Goal: Task Accomplishment & Management: Complete application form

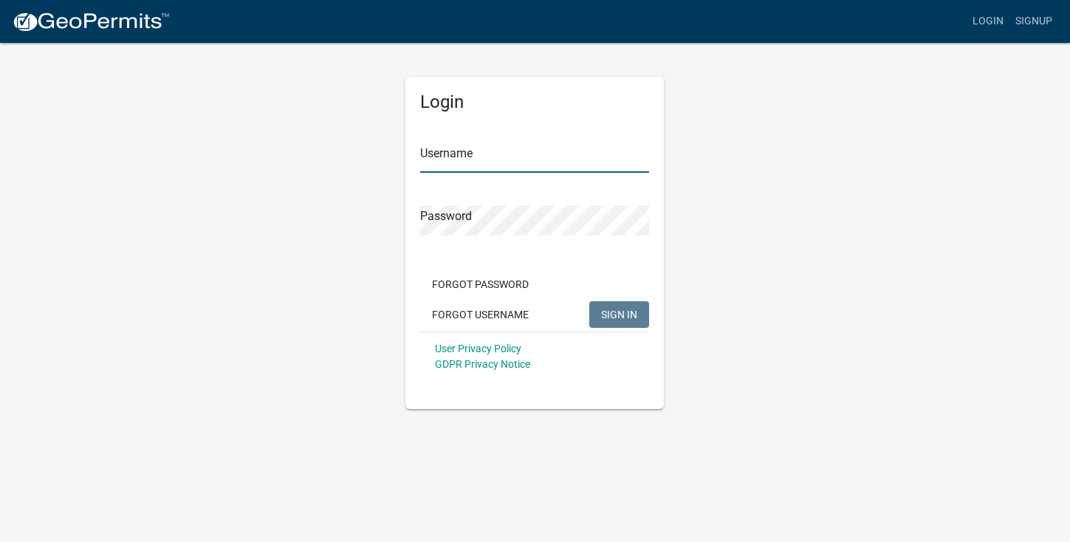
type input "[PERSON_NAME][EMAIL_ADDRESS][DOMAIN_NAME]"
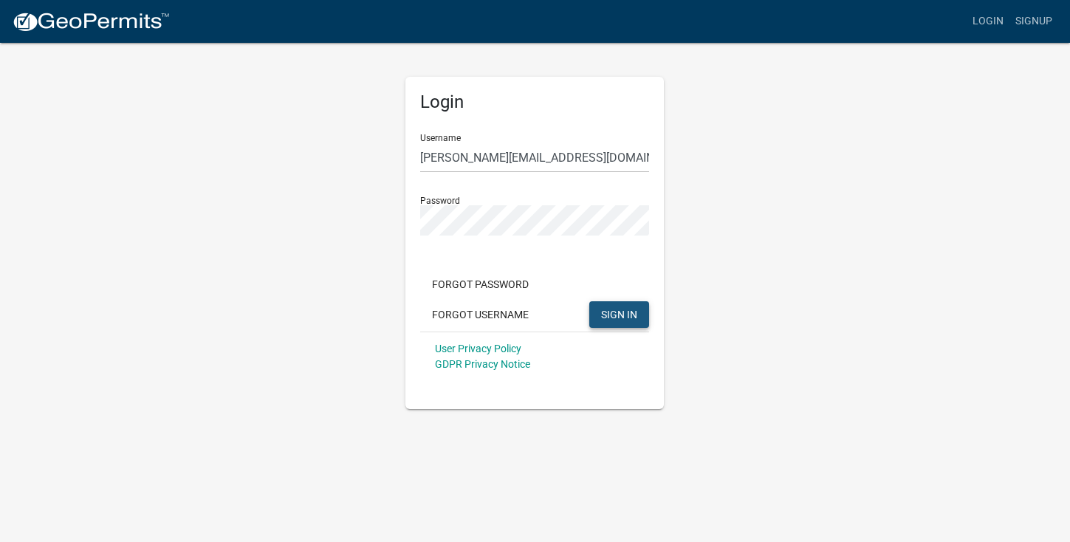
click at [619, 317] on span "SIGN IN" at bounding box center [619, 314] width 36 height 12
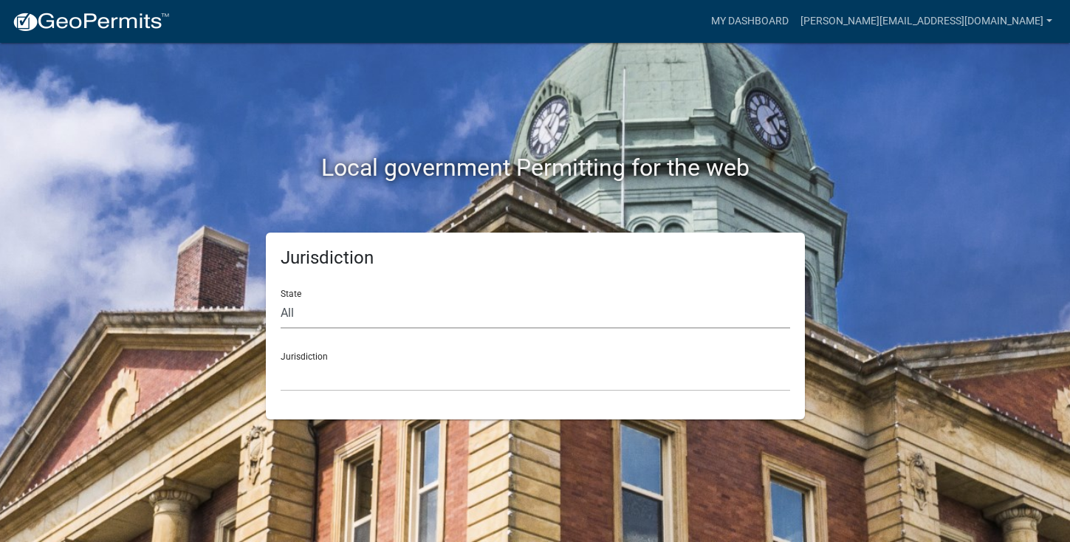
click at [509, 312] on select "All [US_STATE] [US_STATE] [US_STATE] [US_STATE] [US_STATE] [US_STATE] [US_STATE…" at bounding box center [535, 313] width 509 height 30
select select "[US_STATE]"
click at [281, 298] on select "All [US_STATE] [US_STATE] [US_STATE] [US_STATE] [US_STATE] [US_STATE] [US_STATE…" at bounding box center [535, 313] width 509 height 30
click at [473, 385] on select "[GEOGRAPHIC_DATA], [US_STATE][PERSON_NAME][GEOGRAPHIC_DATA], [US_STATE][PERSON_…" at bounding box center [535, 376] width 509 height 30
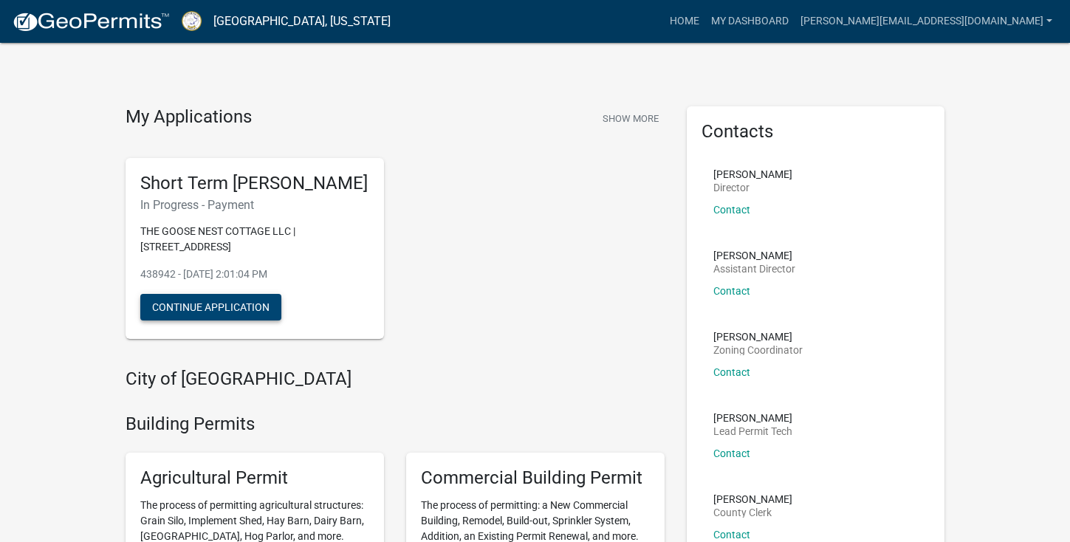
click at [252, 320] on button "Continue Application" at bounding box center [210, 307] width 141 height 27
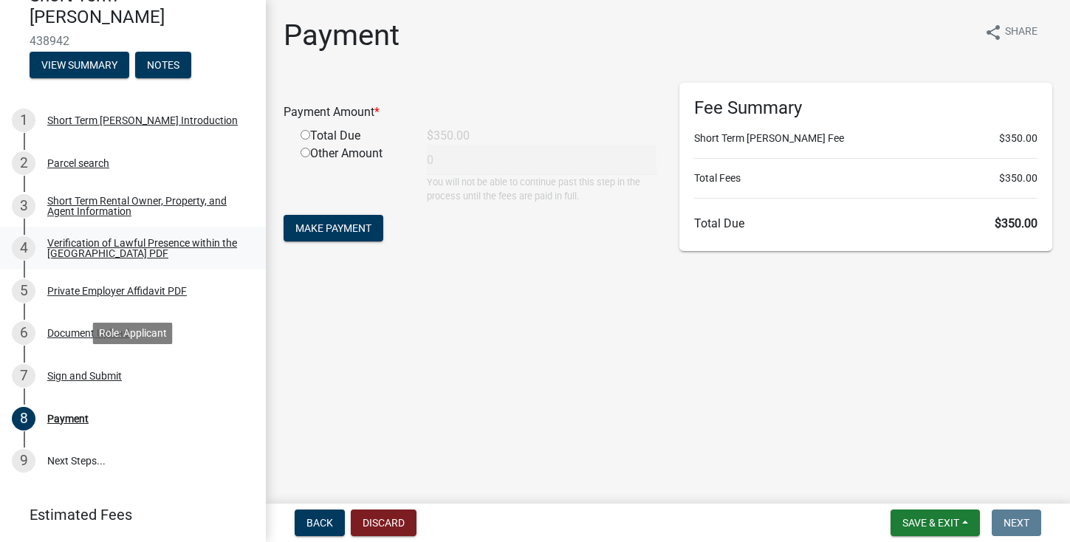
scroll to position [163, 0]
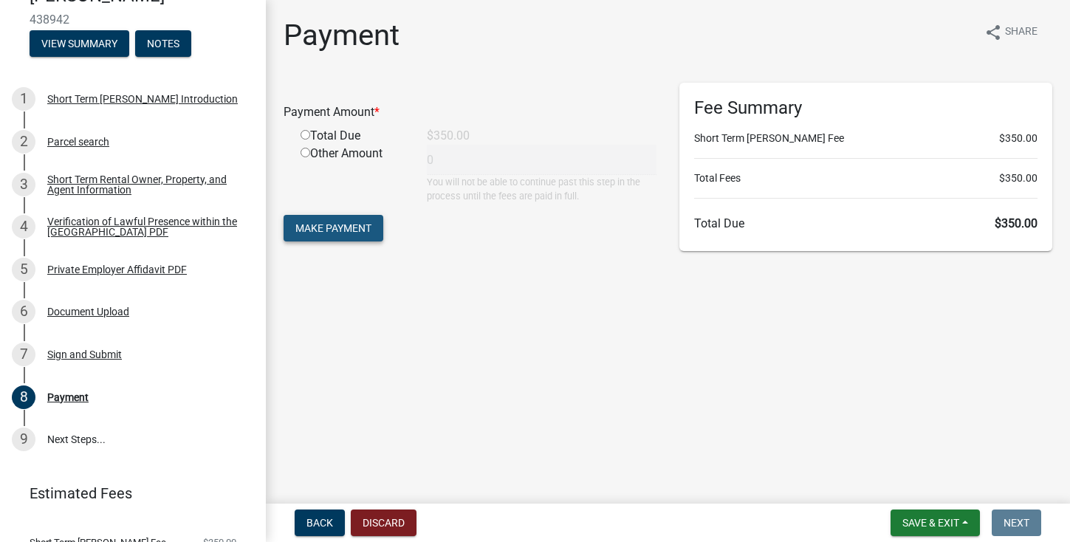
click at [312, 222] on span "Make Payment" at bounding box center [333, 228] width 76 height 12
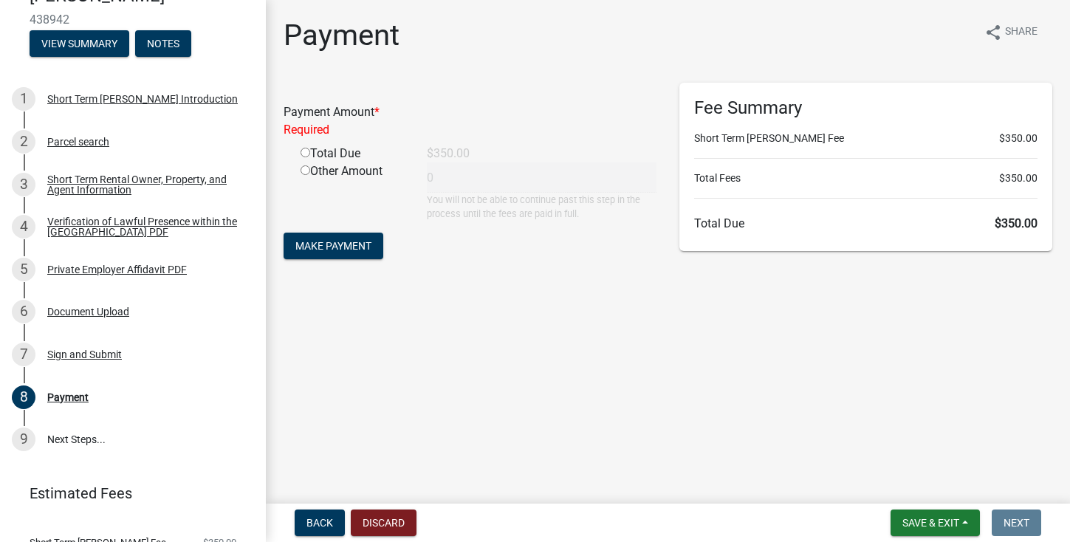
click at [303, 157] on input "radio" at bounding box center [305, 153] width 10 height 10
radio input "true"
type input "350"
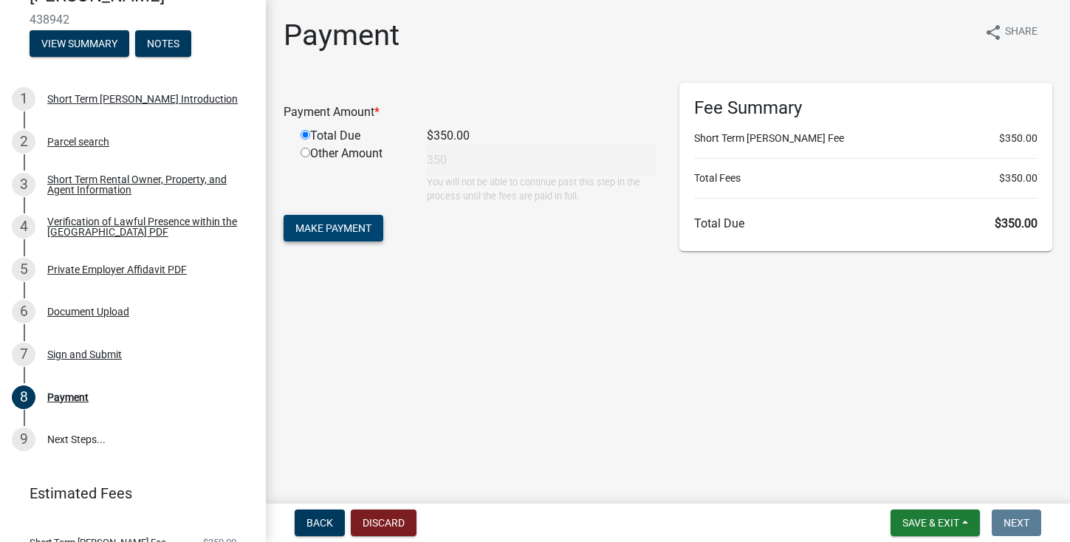
click at [353, 235] on button "Make Payment" at bounding box center [334, 228] width 100 height 27
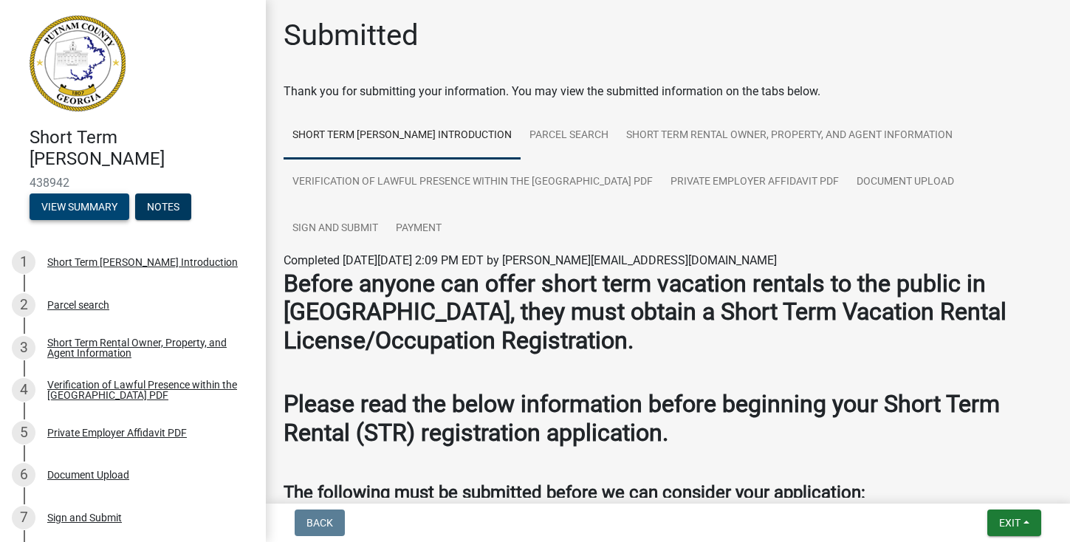
click at [95, 205] on button "View Summary" at bounding box center [80, 206] width 100 height 27
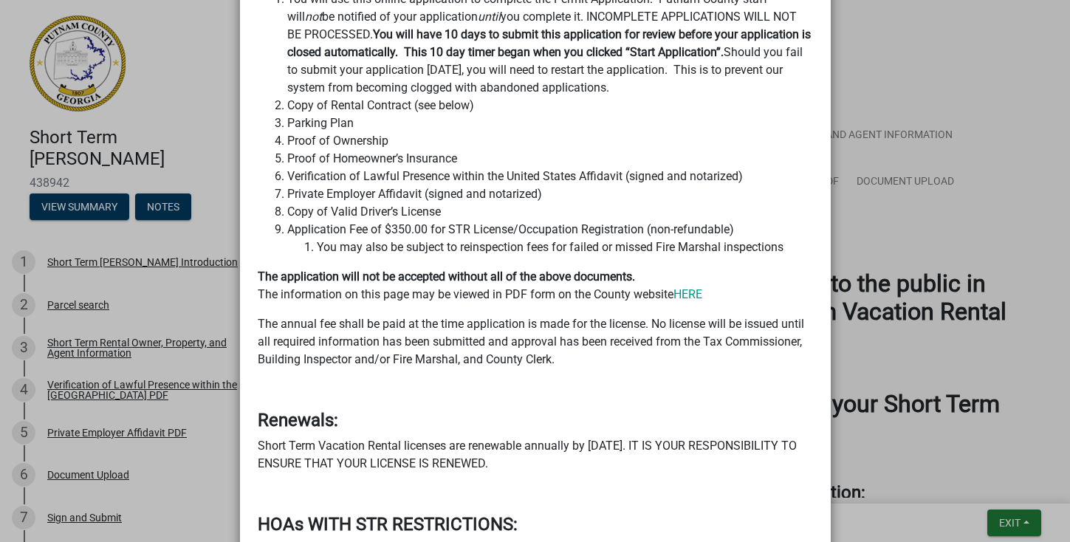
scroll to position [845, 0]
